Goal: Information Seeking & Learning: Check status

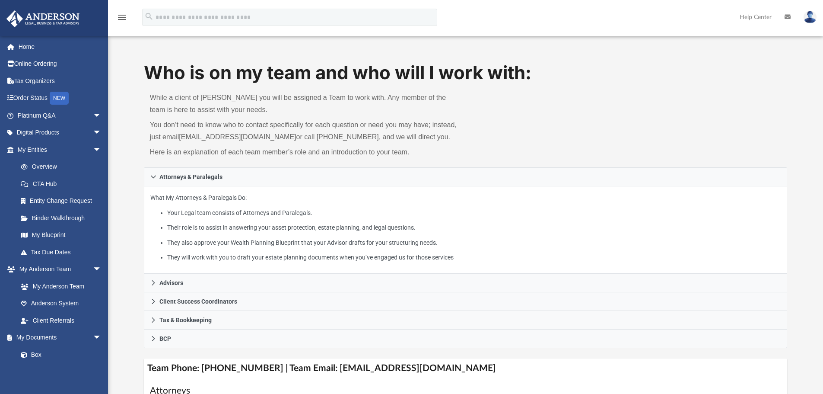
scroll to position [43, 0]
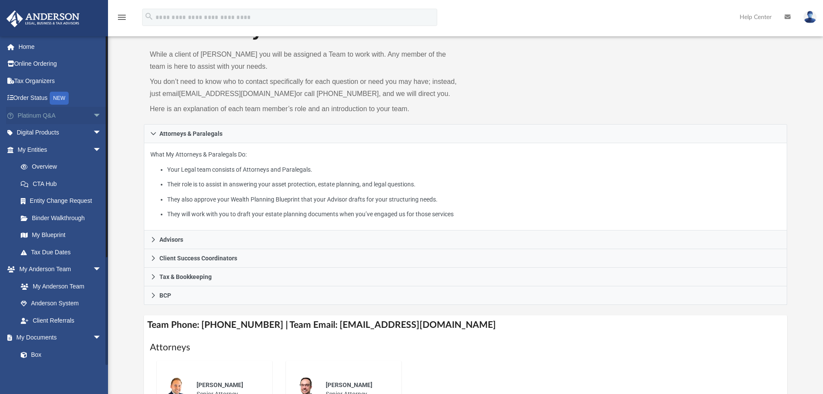
click at [93, 118] on span "arrow_drop_down" at bounding box center [101, 116] width 17 height 18
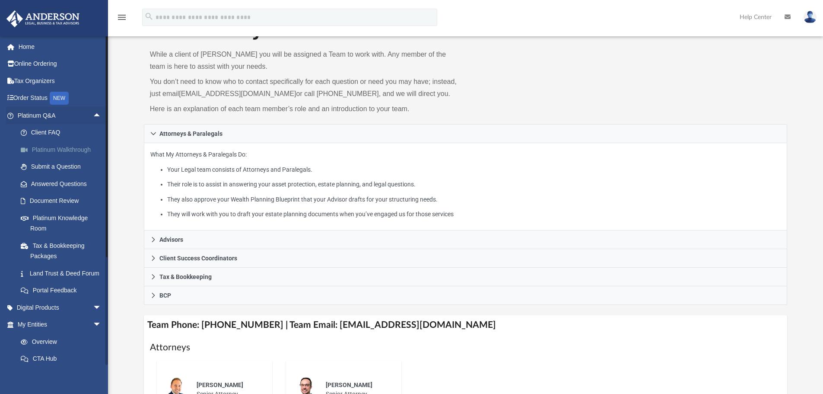
click at [64, 151] on link "Platinum Walkthrough" at bounding box center [63, 149] width 102 height 17
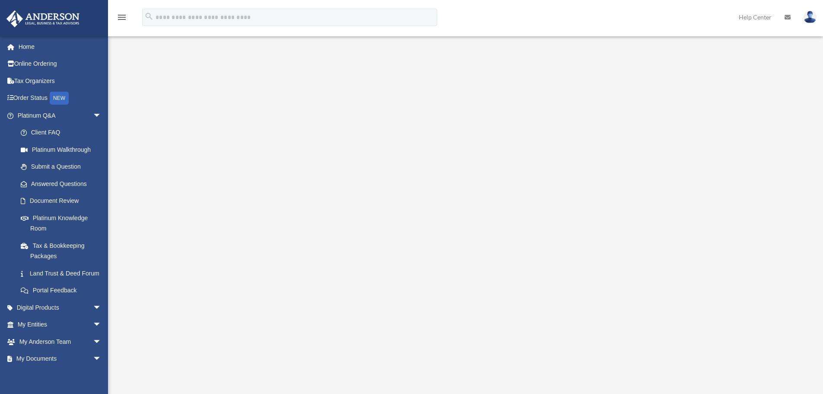
click at [187, 258] on div "<span data-mce-type="bookmark" style="display: inline-block; width: 0px; overfl…" at bounding box center [465, 207] width 646 height 298
click at [722, 253] on div "<span data-mce-type="bookmark" style="display: inline-block; width: 0px; overfl…" at bounding box center [465, 207] width 646 height 298
click at [93, 316] on span "arrow_drop_down" at bounding box center [101, 308] width 17 height 18
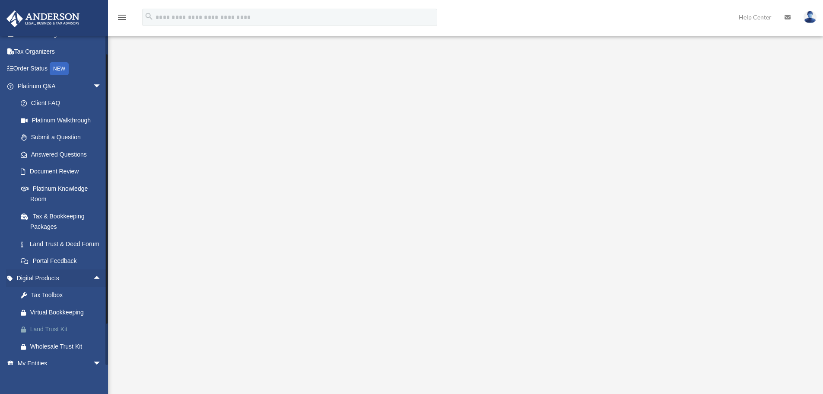
scroll to position [43, 0]
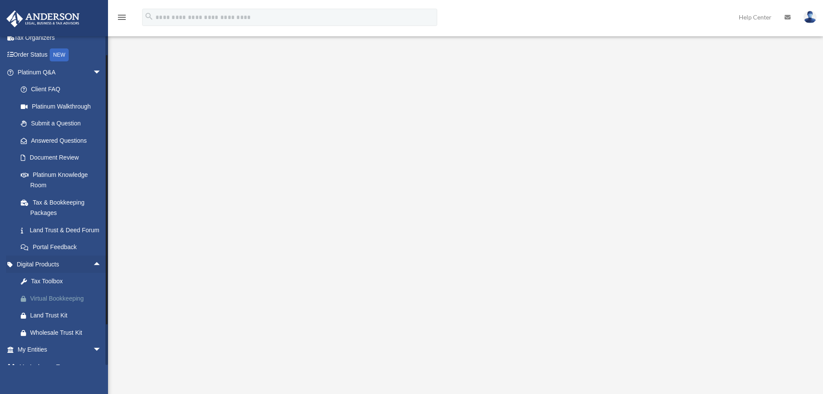
click at [53, 304] on div "Virtual Bookkeeping" at bounding box center [66, 298] width 73 height 11
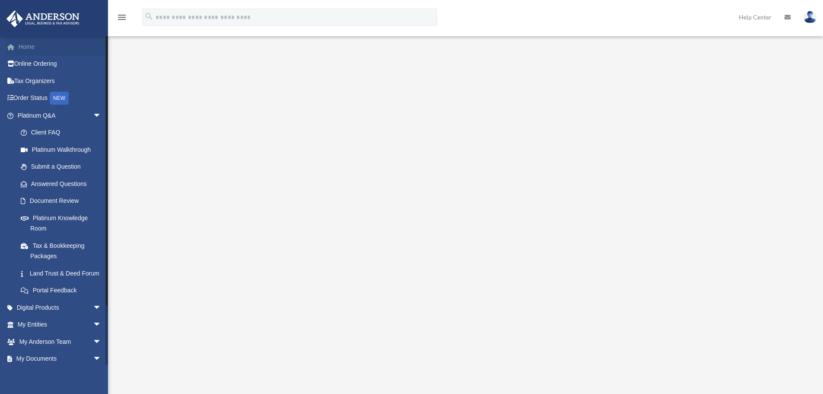
click at [22, 48] on link "Home" at bounding box center [60, 46] width 108 height 17
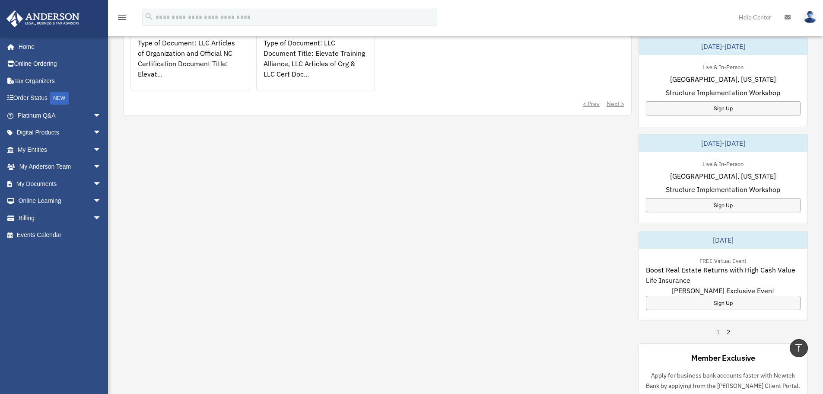
scroll to position [475, 0]
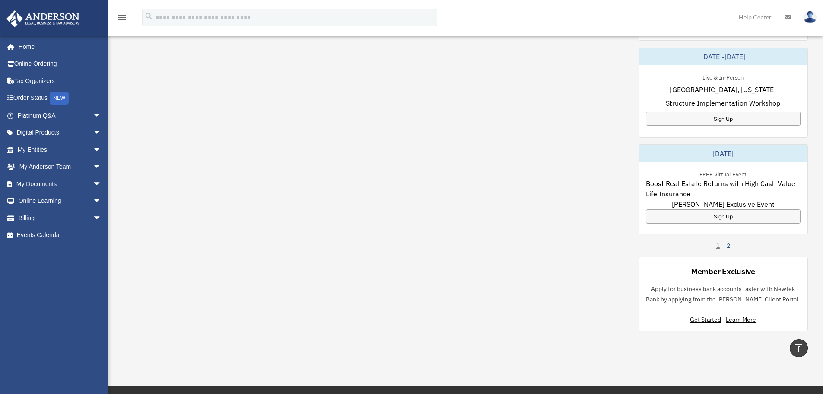
click at [727, 245] on link "2" at bounding box center [728, 245] width 3 height 9
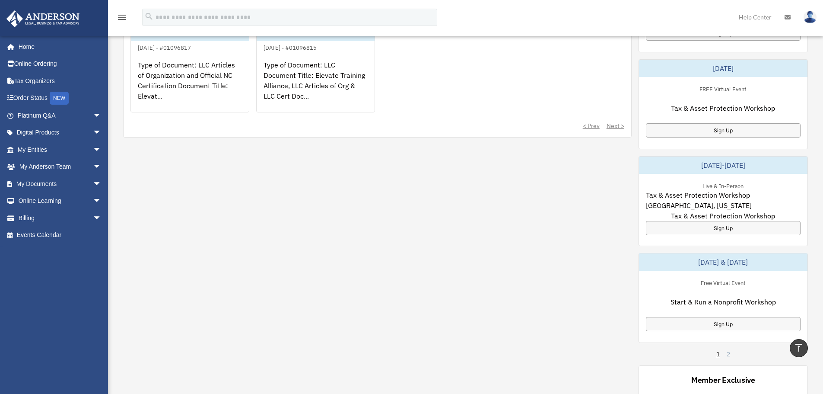
scroll to position [346, 0]
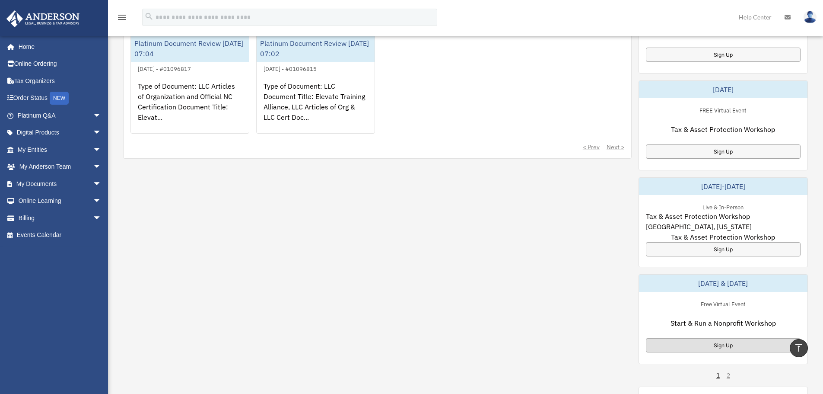
click at [682, 347] on div "Sign Up" at bounding box center [723, 345] width 155 height 14
click at [93, 150] on span "arrow_drop_down" at bounding box center [101, 150] width 17 height 18
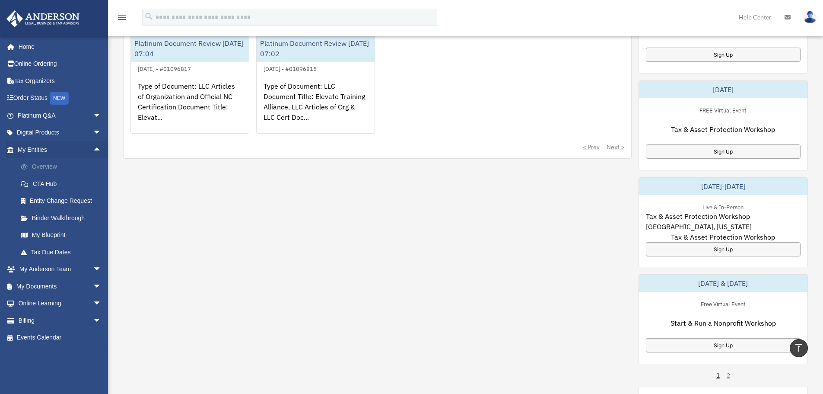
click at [49, 164] on link "Overview" at bounding box center [63, 166] width 102 height 17
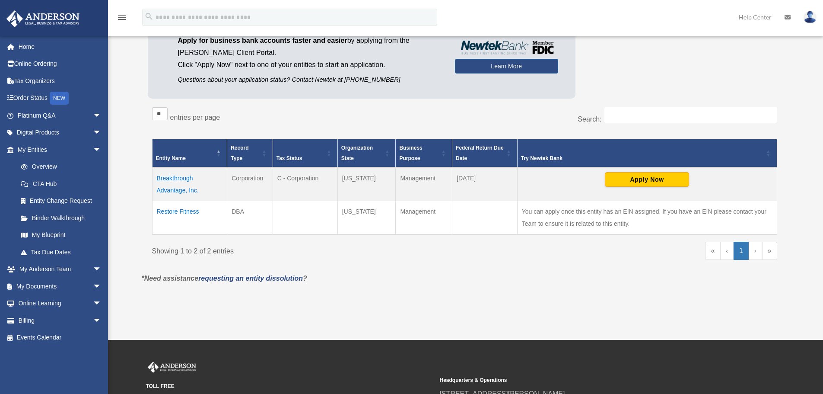
scroll to position [86, 0]
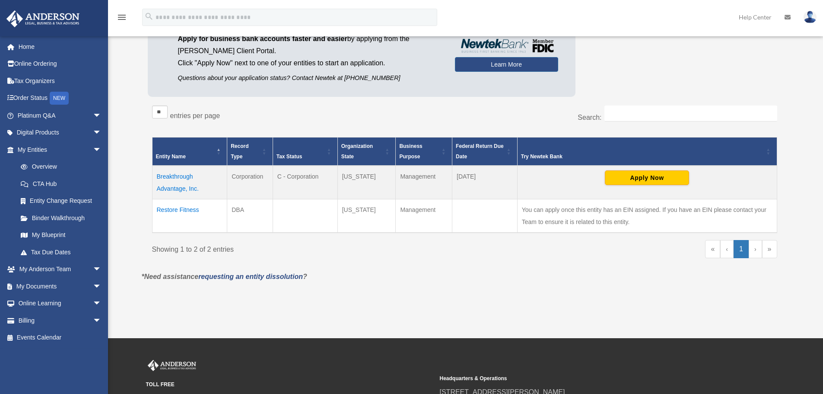
click at [183, 210] on td "Restore Fitness" at bounding box center [189, 216] width 75 height 34
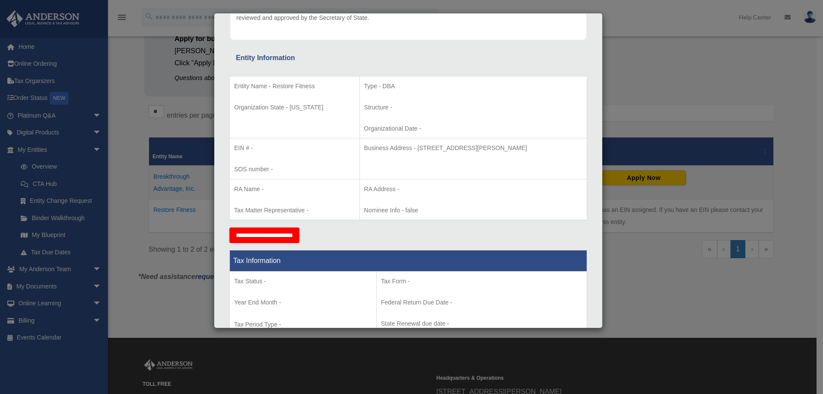
scroll to position [0, 0]
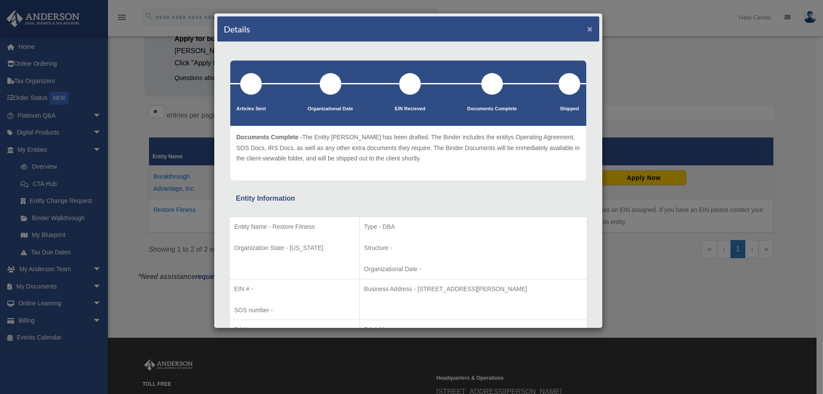
click at [587, 30] on button "×" at bounding box center [590, 28] width 6 height 9
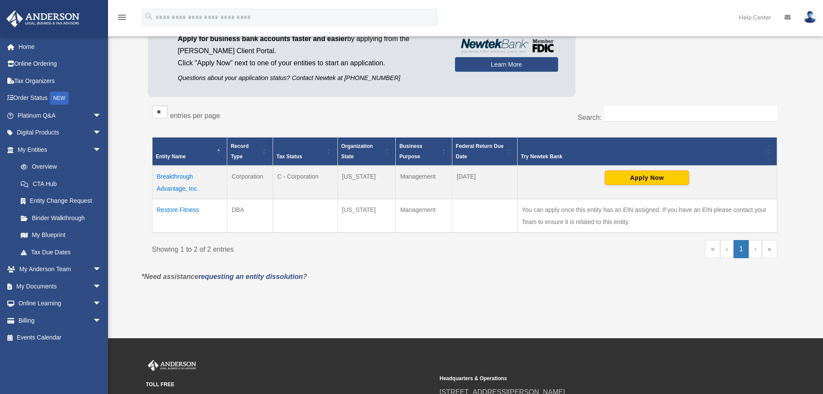
click at [191, 187] on td "Breakthrough Advantage, Inc." at bounding box center [189, 183] width 75 height 34
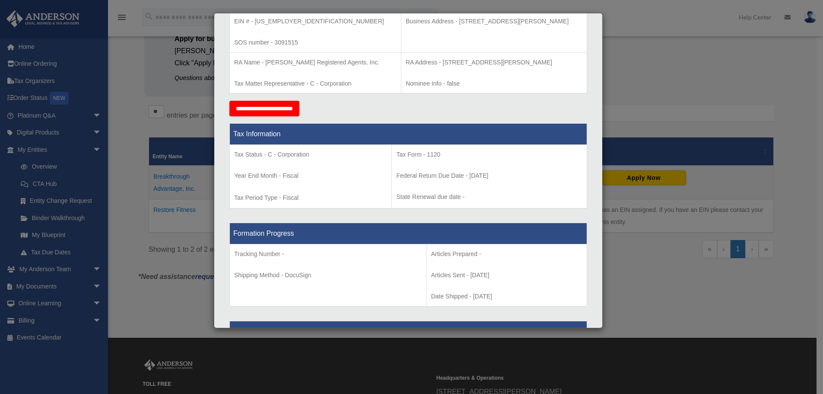
scroll to position [259, 0]
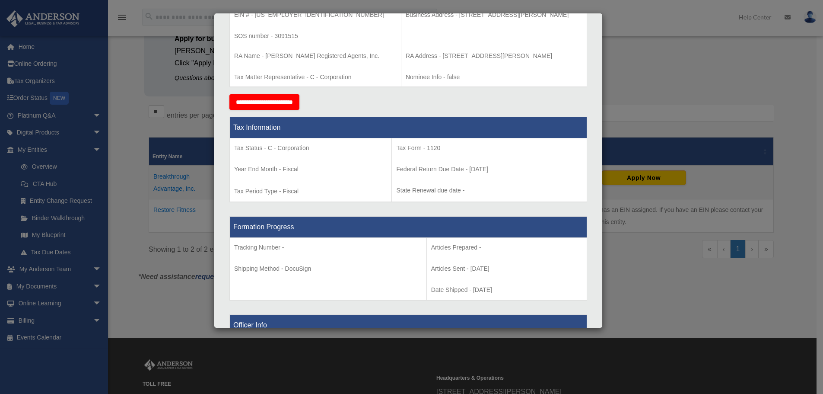
drag, startPoint x: 379, startPoint y: 169, endPoint x: 487, endPoint y: 174, distance: 107.7
click at [487, 174] on p "Federal Return Due Date - [DATE]" at bounding box center [489, 169] width 186 height 11
click at [392, 181] on td "Tax Form - 1120 Federal Return Due Date - [DATE] State Renewal due date -" at bounding box center [489, 170] width 195 height 64
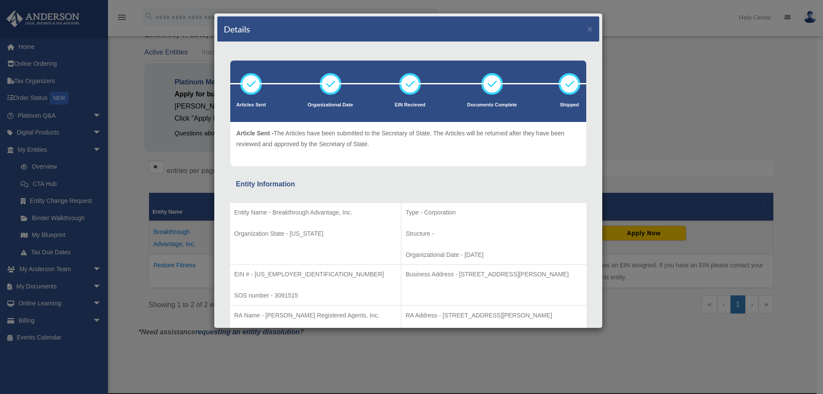
scroll to position [0, 0]
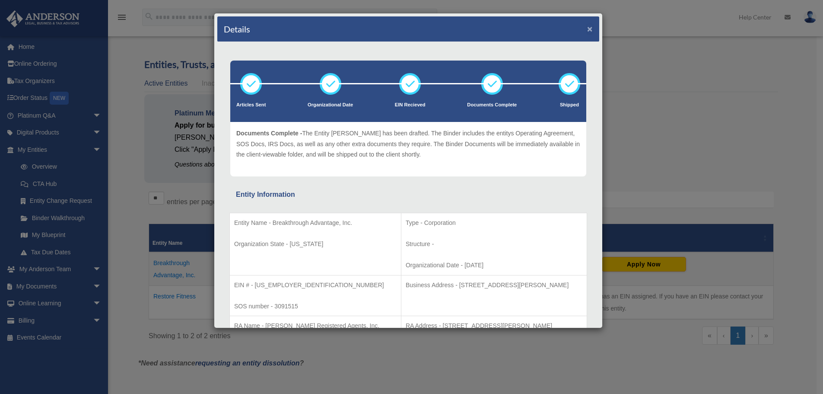
click at [587, 28] on button "×" at bounding box center [590, 28] width 6 height 9
